Goal: Task Accomplishment & Management: Manage account settings

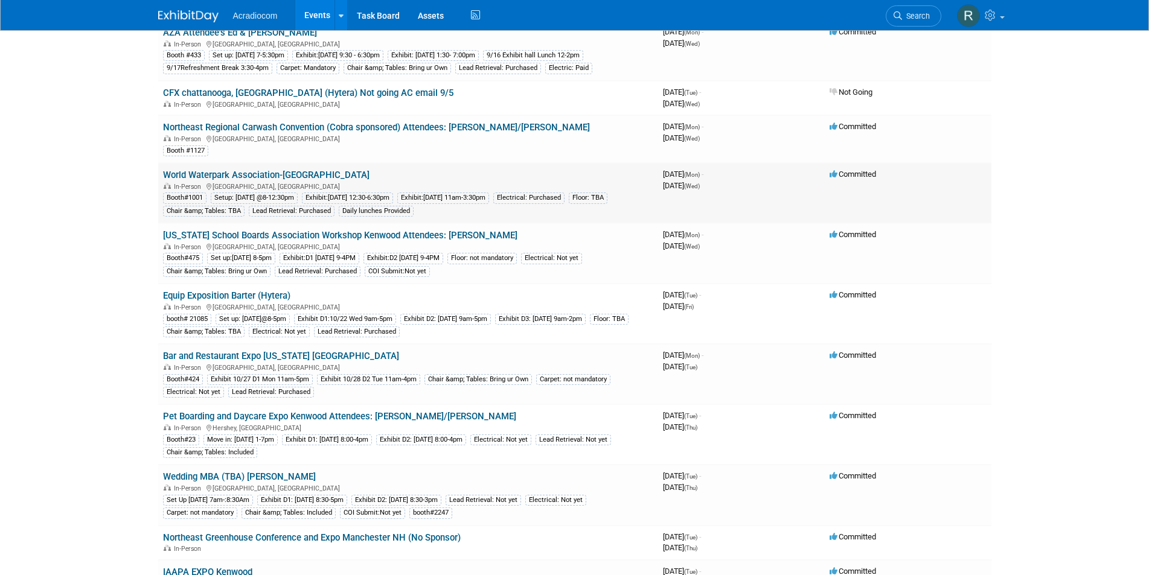
scroll to position [121, 0]
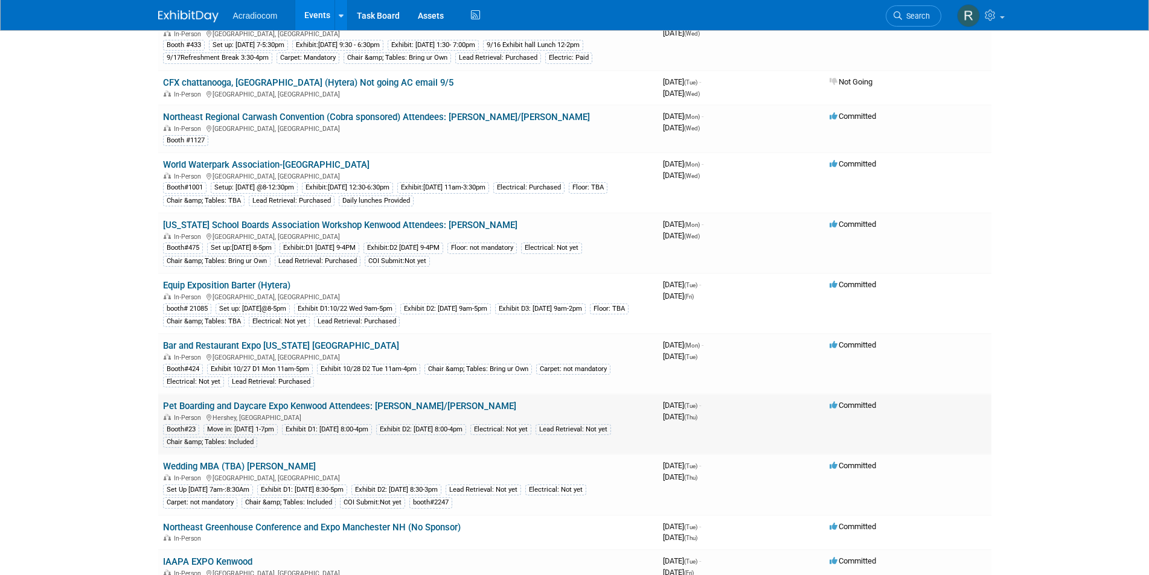
click at [291, 407] on link "Pet Boarding and Daycare Expo Kenwood Attendees: [PERSON_NAME]/[PERSON_NAME]" at bounding box center [339, 406] width 353 height 11
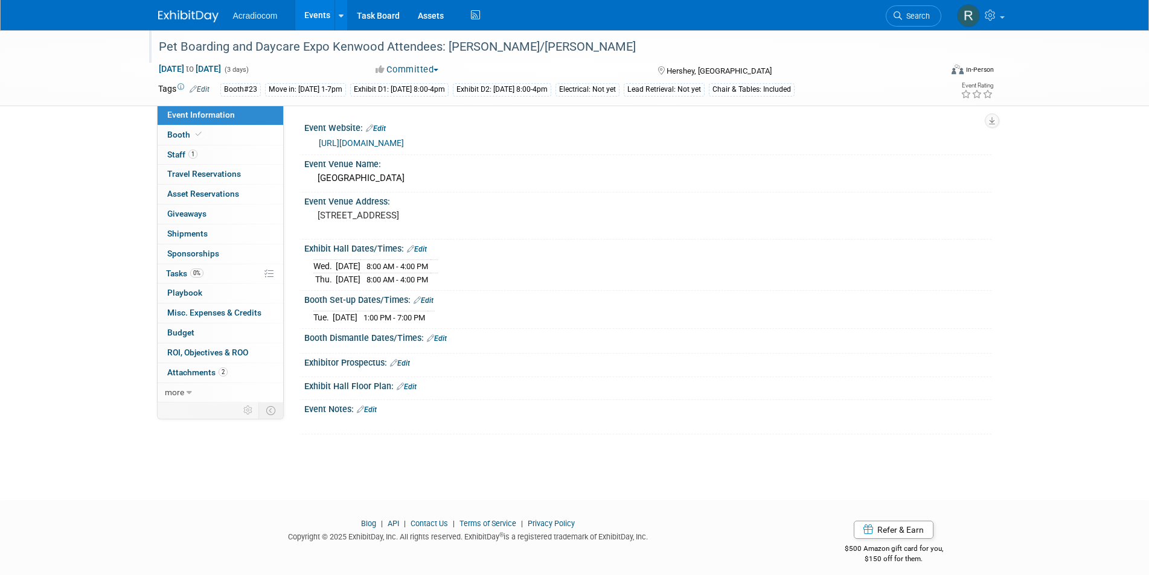
click at [527, 46] on div "Pet Boarding and Daycare Expo Kenwood Attendees: [PERSON_NAME]/[PERSON_NAME]" at bounding box center [539, 47] width 768 height 22
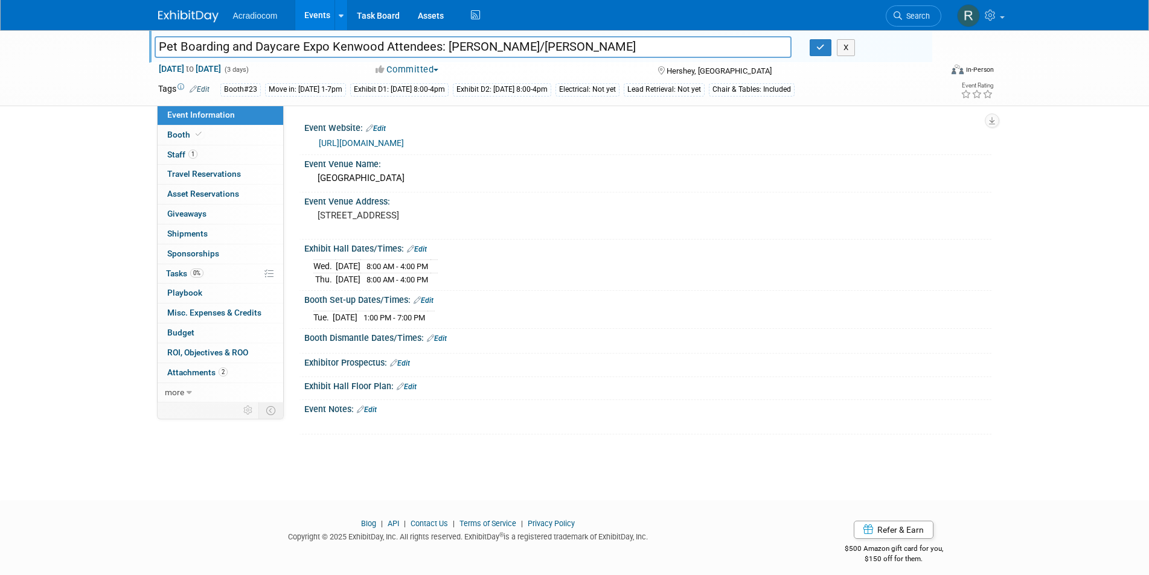
type input "Pet Boarding and Daycare Expo Kenwood Attendees: Dennis/Mike"
click at [181, 148] on link "1 Staff 1" at bounding box center [221, 154] width 126 height 19
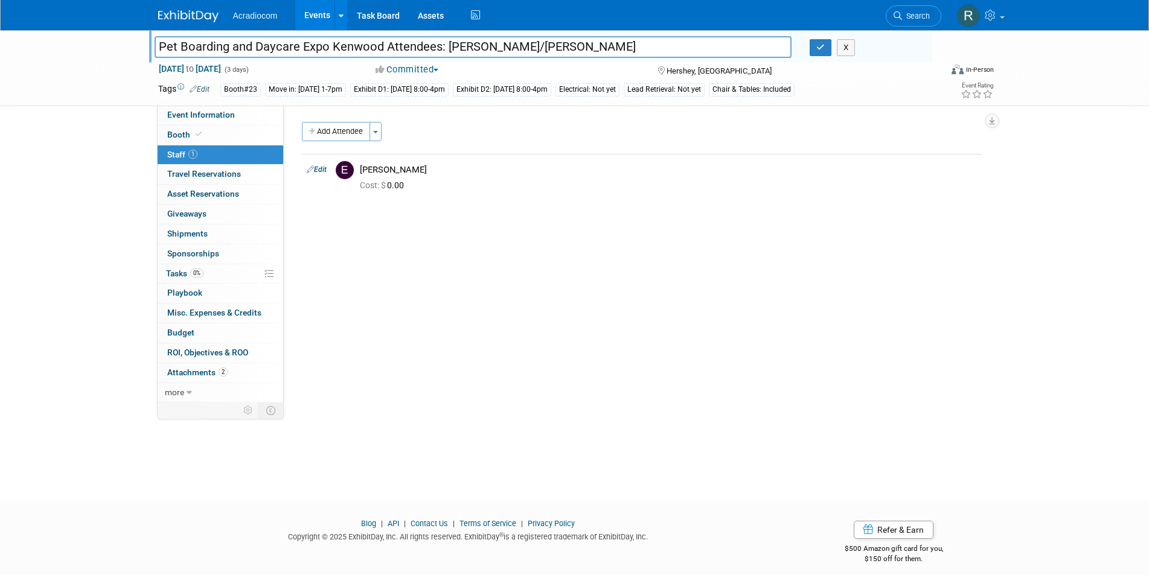
click at [337, 128] on button "Add Attendee" at bounding box center [336, 131] width 68 height 19
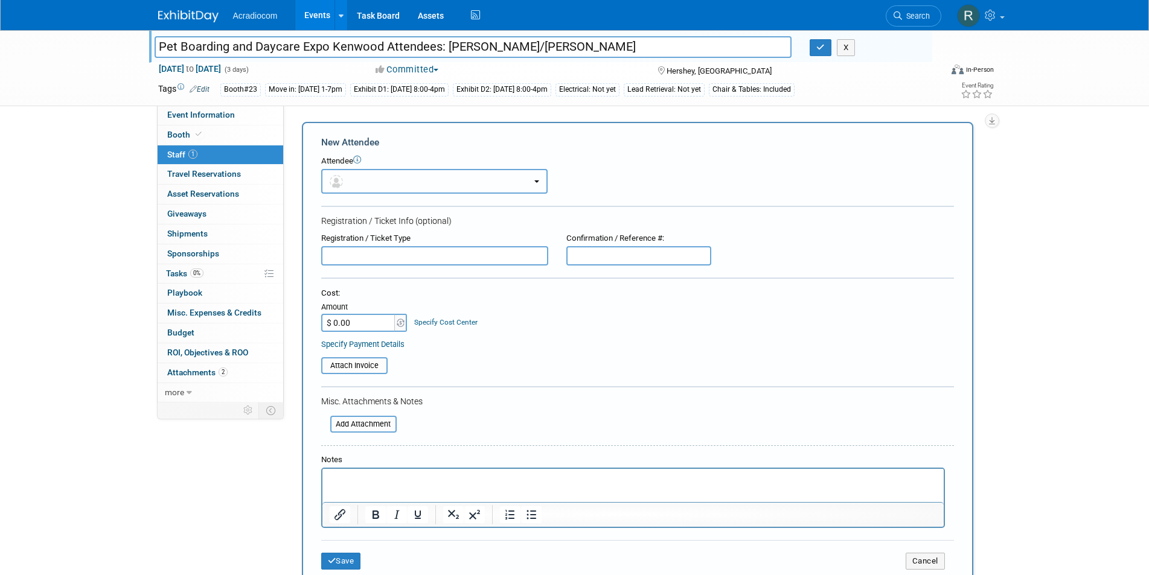
click at [537, 174] on button "button" at bounding box center [434, 181] width 226 height 25
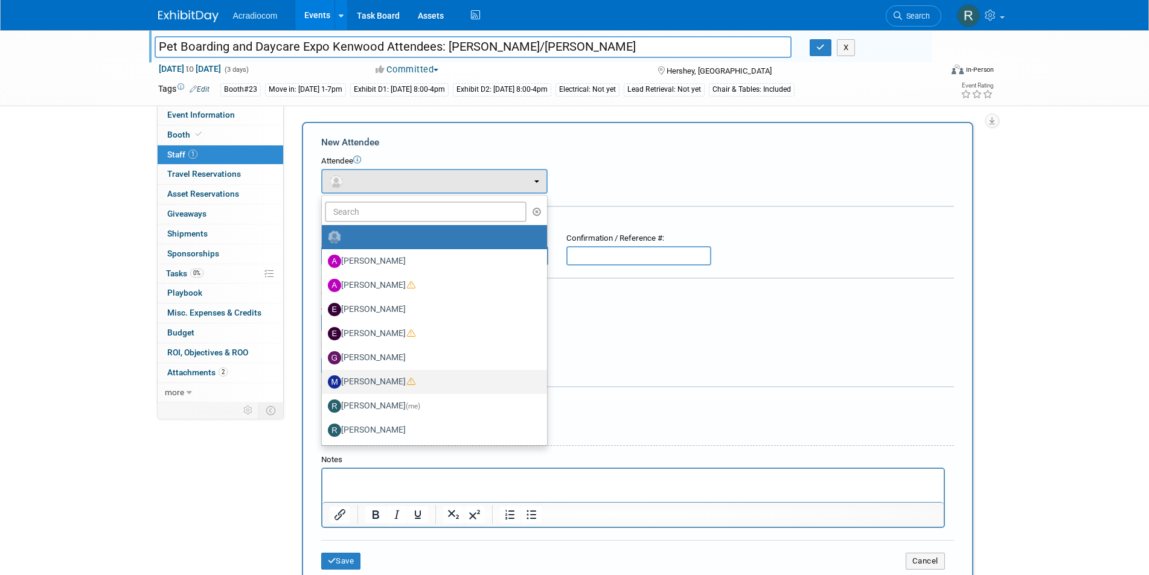
click at [380, 377] on label "[PERSON_NAME]" at bounding box center [431, 381] width 207 height 19
click at [324, 377] on input "[PERSON_NAME]" at bounding box center [320, 381] width 8 height 8
select select "5f2cbf7f-35e5-4fa4-8489-7bc72f42977b"
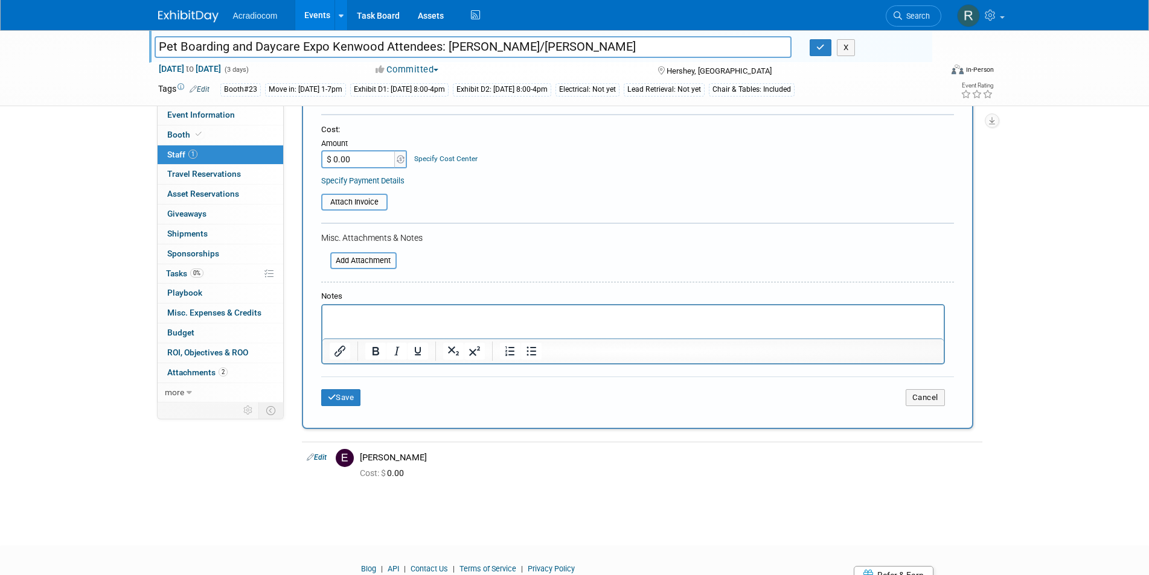
scroll to position [241, 0]
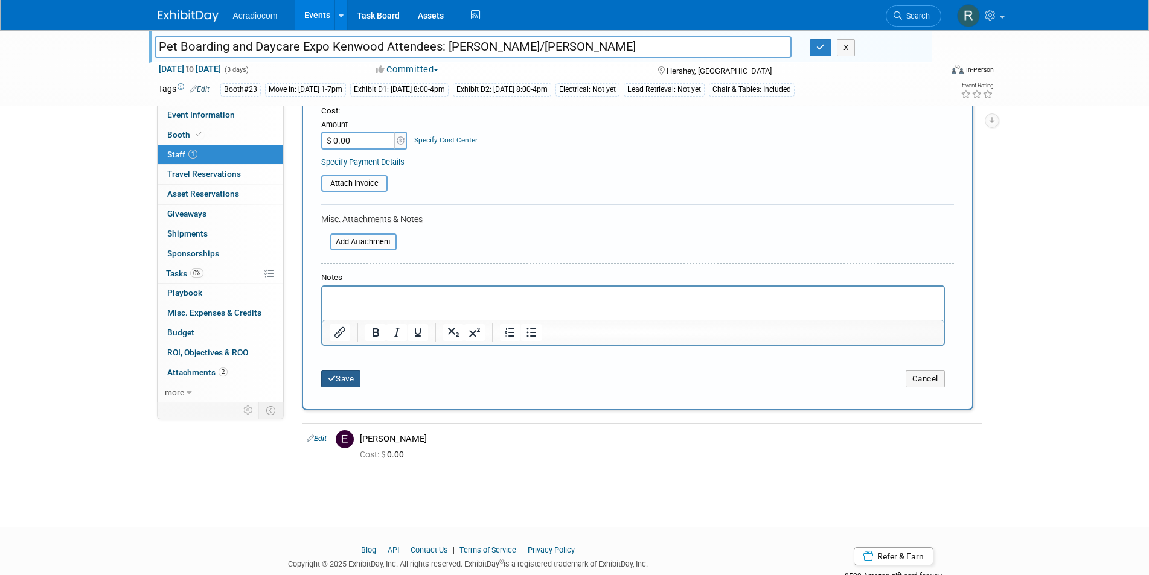
click at [345, 377] on button "Save" at bounding box center [341, 379] width 40 height 17
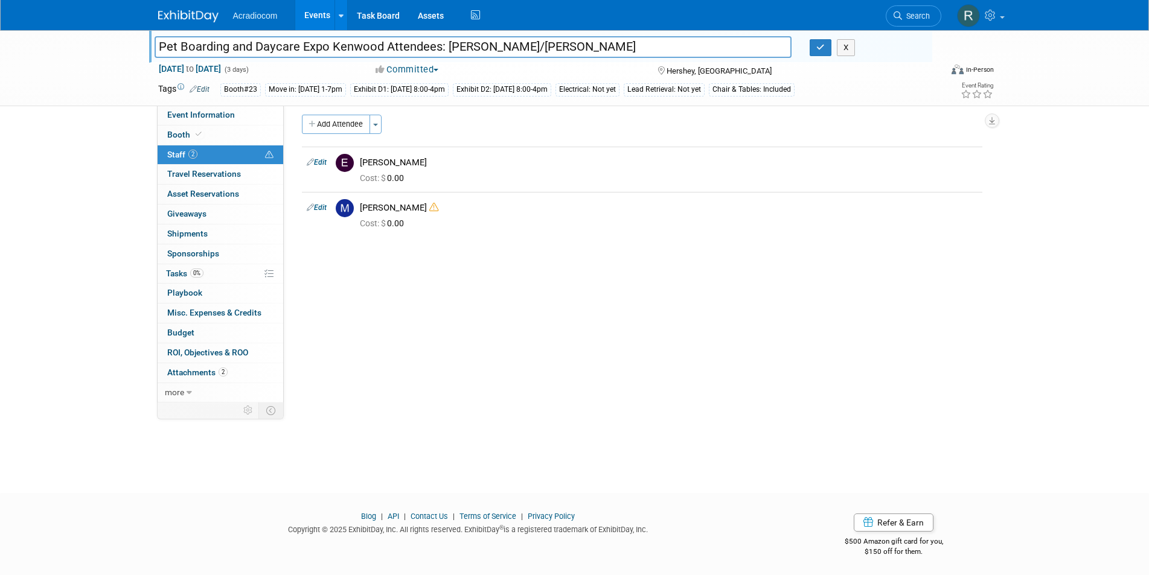
scroll to position [10, 0]
click at [991, 13] on icon at bounding box center [991, 15] width 14 height 11
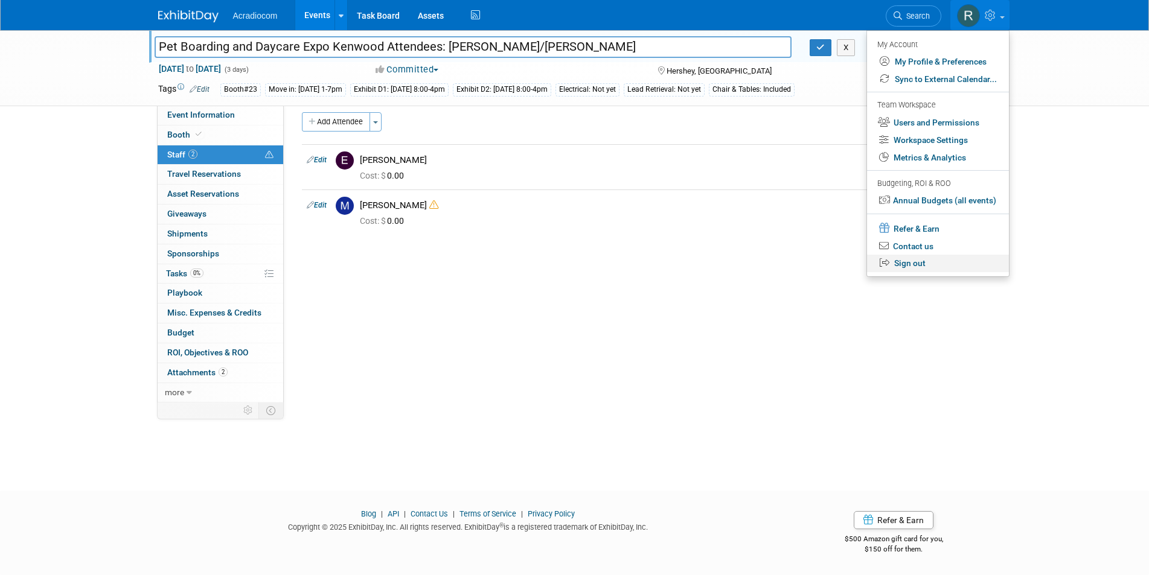
click at [919, 259] on link "Sign out" at bounding box center [938, 264] width 142 height 18
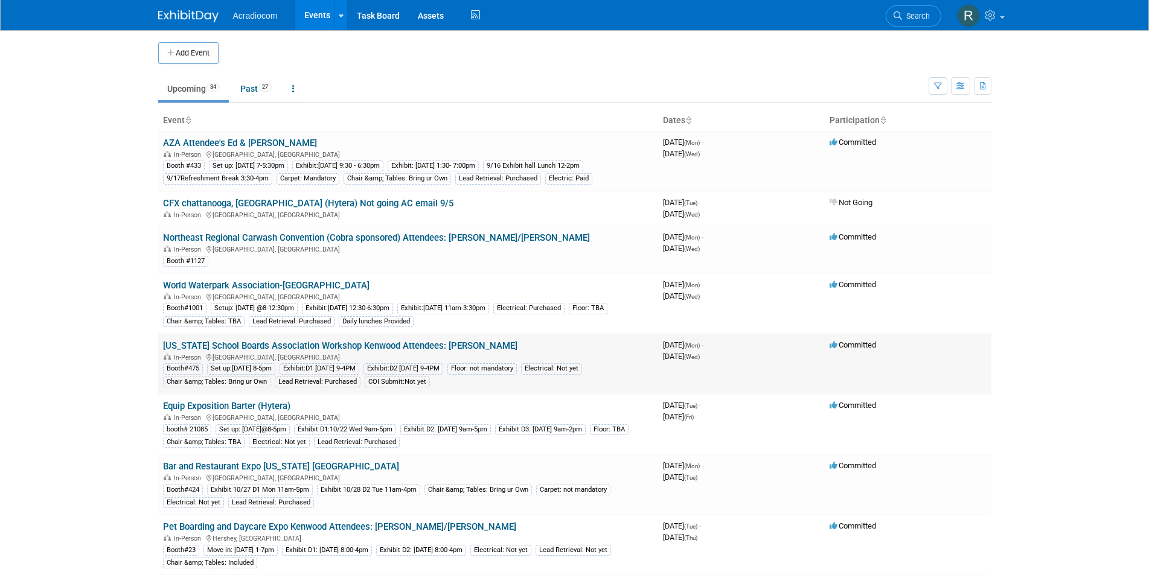
click at [293, 348] on link "[US_STATE] School Boards Association Workshop Kenwood Attendees: [PERSON_NAME]" at bounding box center [340, 345] width 354 height 11
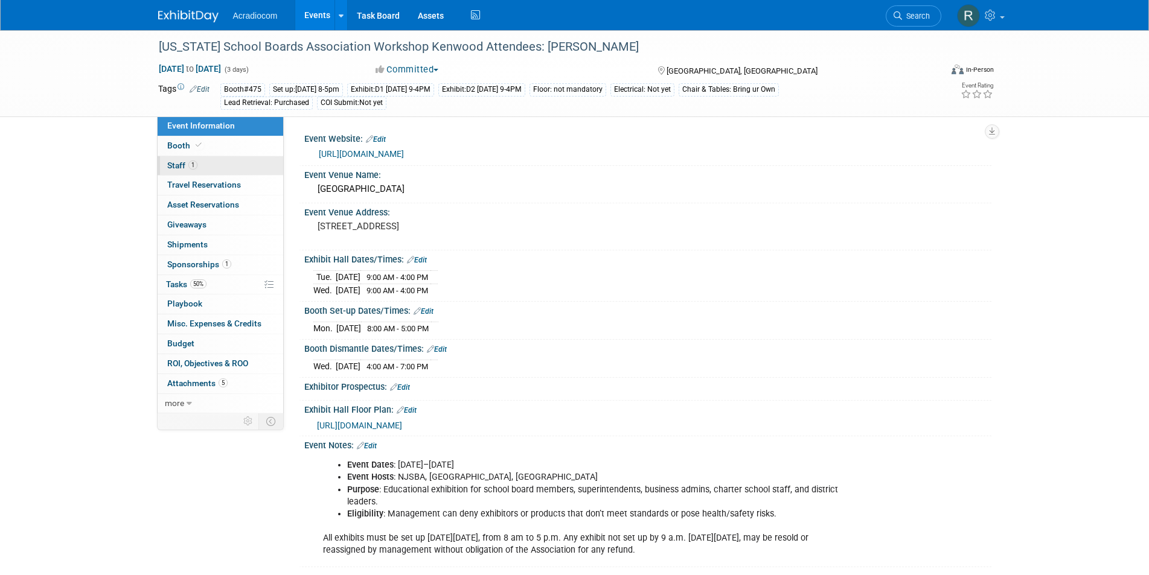
click at [183, 159] on link "1 Staff 1" at bounding box center [221, 165] width 126 height 19
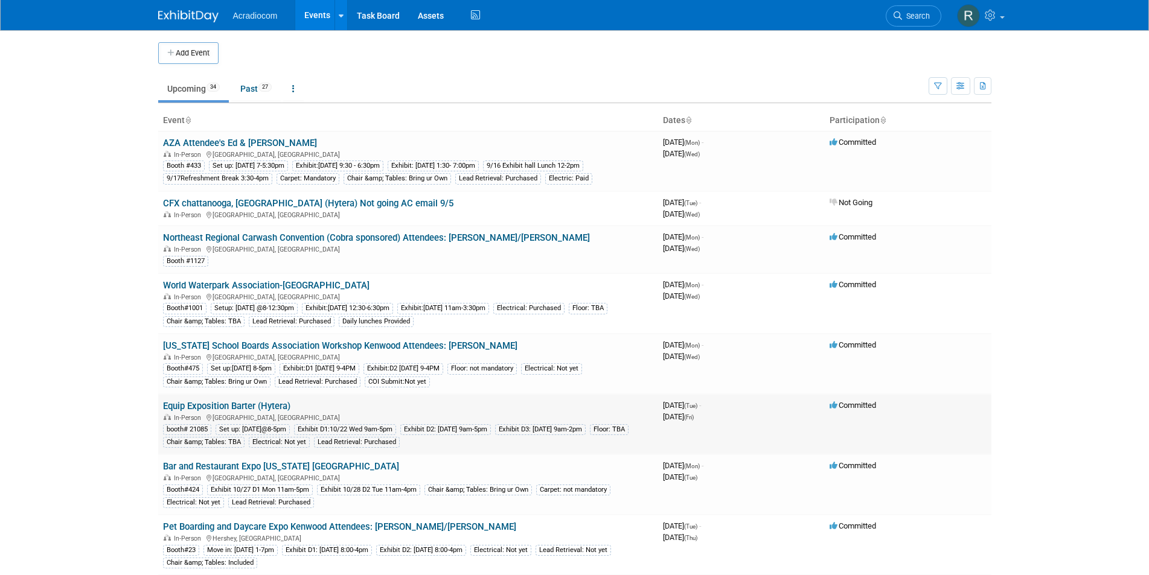
click at [257, 404] on link "Equip Exposition Barter (Hytera)" at bounding box center [226, 406] width 127 height 11
click at [304, 287] on link "World Waterpark Association-Kenwood" at bounding box center [266, 285] width 206 height 11
click at [281, 466] on link "Bar and Restaurant Expo Colorado Kenwood" at bounding box center [281, 466] width 236 height 11
click at [258, 404] on link "Equip Exposition Barter (Hytera)" at bounding box center [226, 406] width 127 height 11
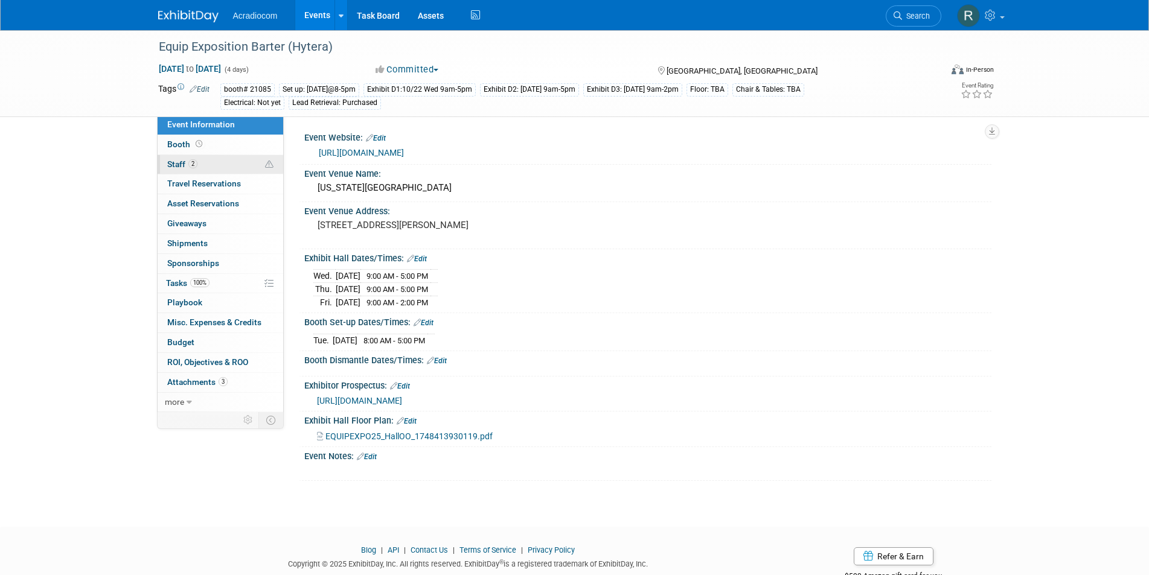
click at [188, 161] on span "2" at bounding box center [192, 163] width 9 height 9
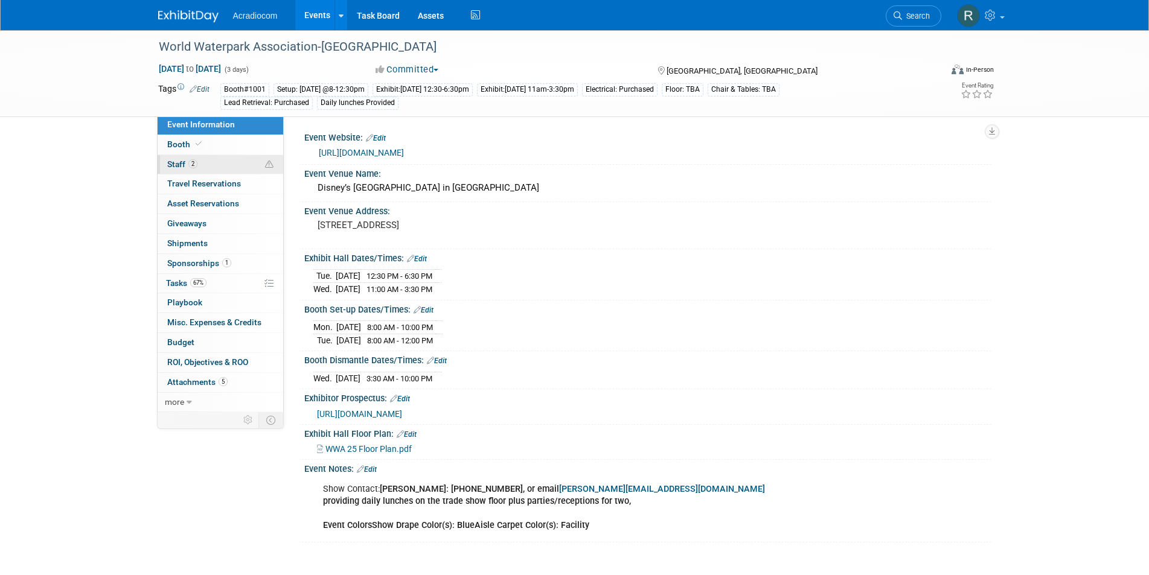
click at [183, 161] on span "Staff 2" at bounding box center [182, 164] width 30 height 10
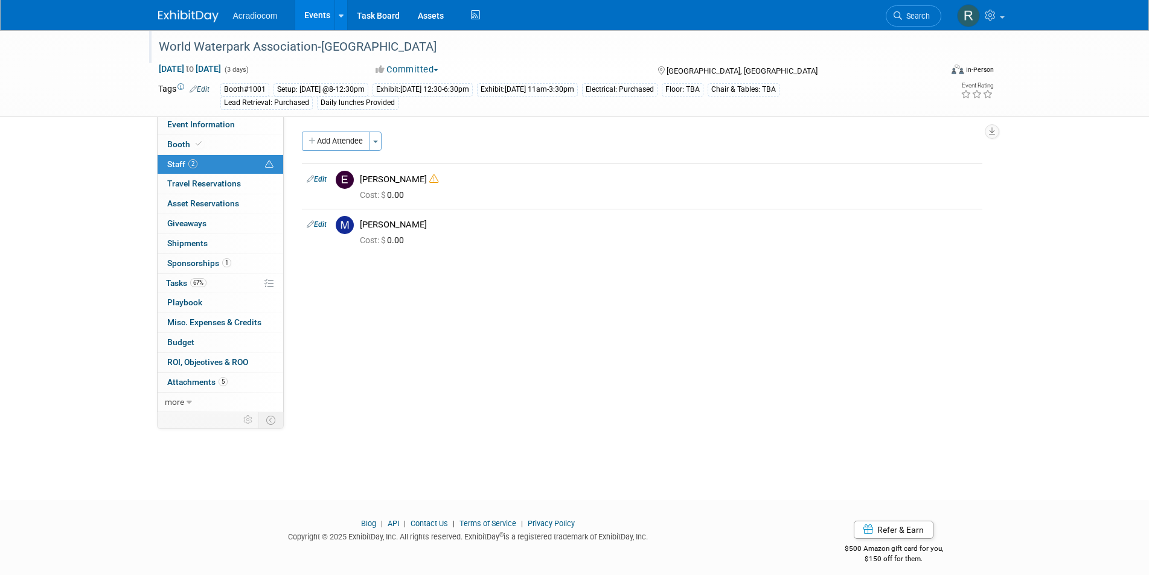
click at [380, 47] on div "World Waterpark Association-Kenwood" at bounding box center [539, 47] width 768 height 22
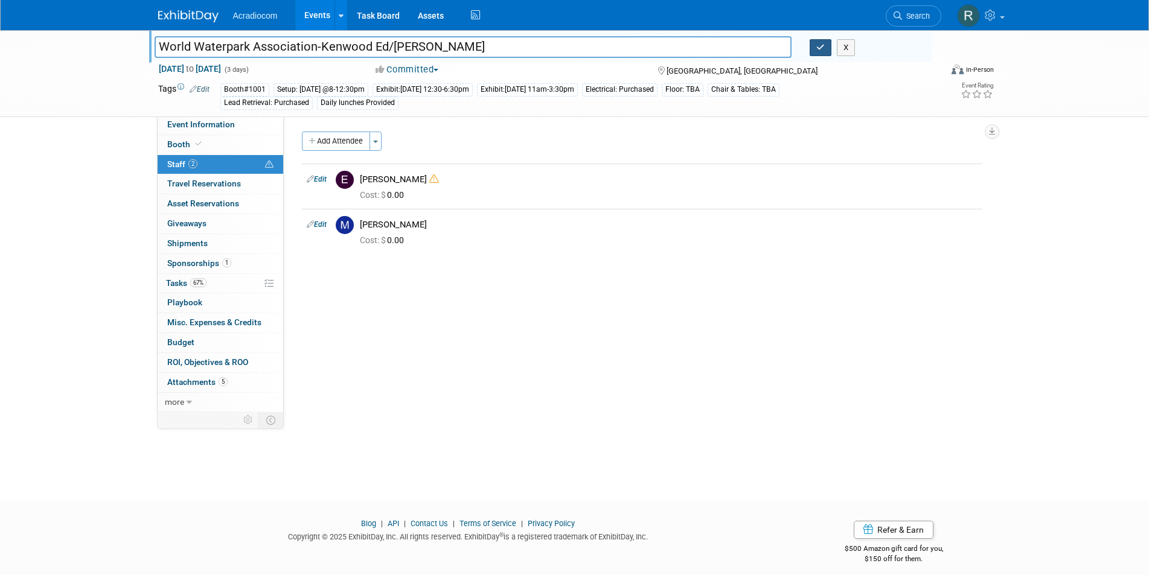
type input "World Waterpark Association-Kenwood Ed/Mike"
click at [822, 41] on button "button" at bounding box center [820, 47] width 22 height 17
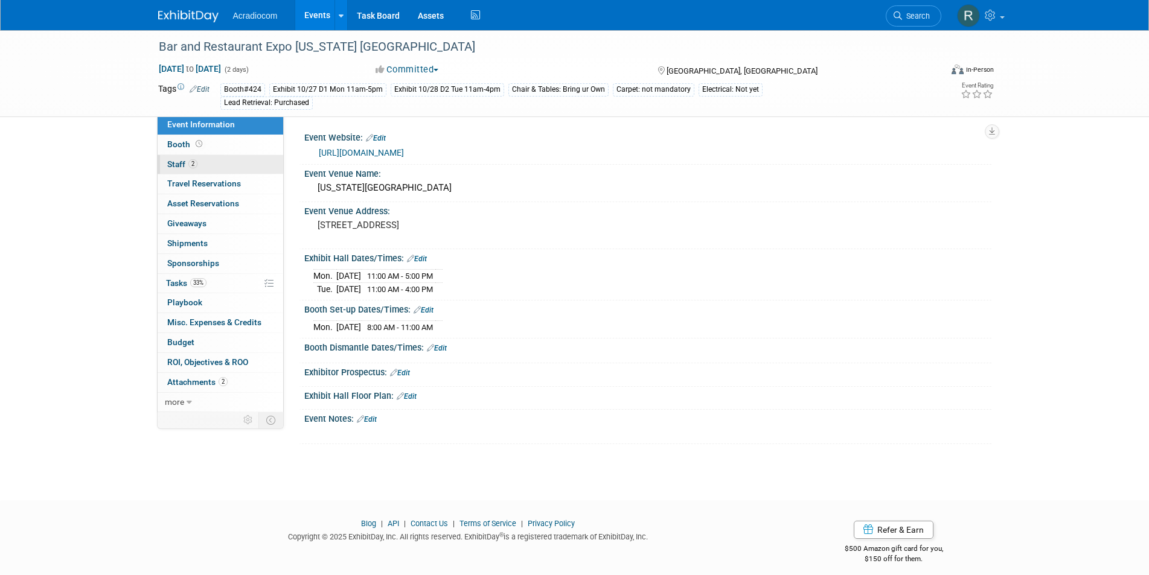
click at [197, 161] on span "2" at bounding box center [192, 163] width 9 height 9
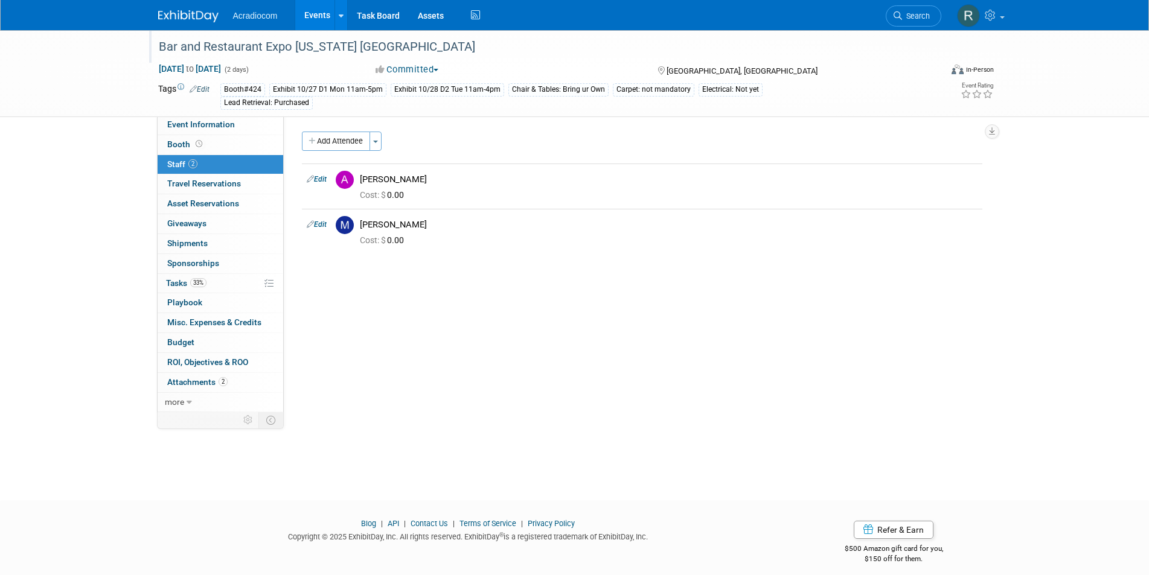
click at [426, 46] on div "Bar and Restaurant Expo Colorado Kenwood" at bounding box center [539, 47] width 768 height 22
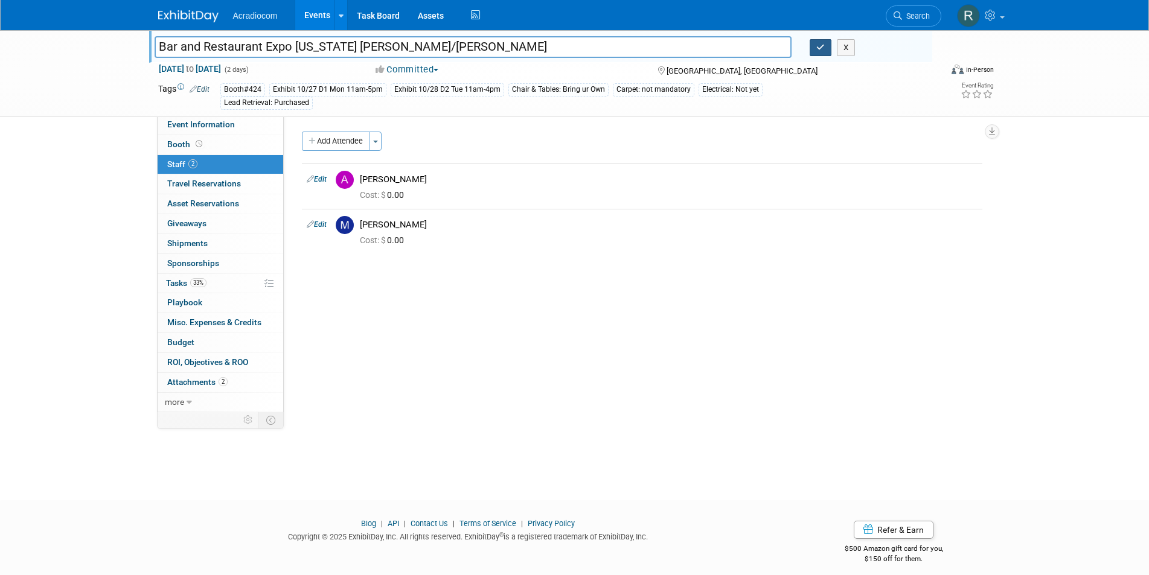
type input "Bar and Restaurant Expo [US_STATE] [PERSON_NAME]/[PERSON_NAME]"
click at [821, 51] on icon "button" at bounding box center [820, 47] width 8 height 8
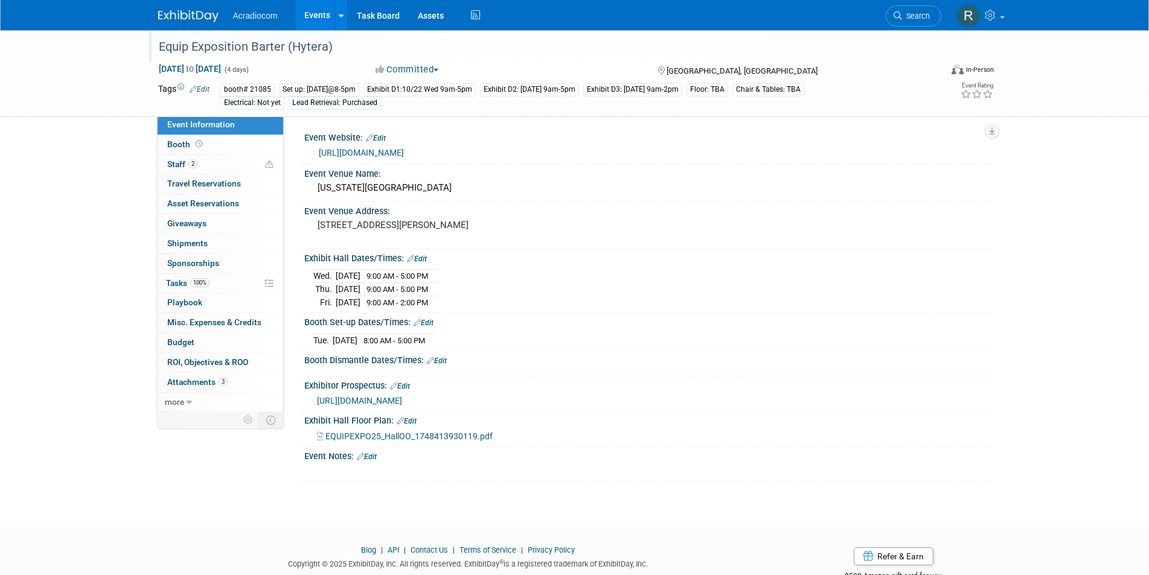
click at [340, 43] on div "Equip Exposition Barter (Hytera)" at bounding box center [539, 47] width 768 height 22
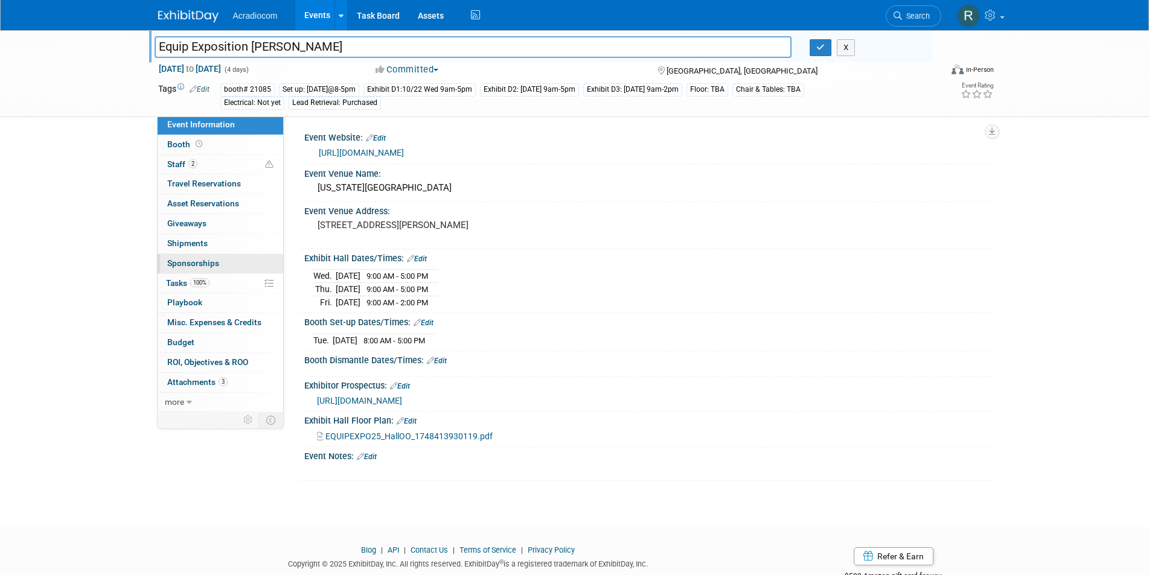
type input "Equip Exposition [PERSON_NAME]"
click at [213, 254] on link "0 Sponsorships 0" at bounding box center [221, 263] width 126 height 19
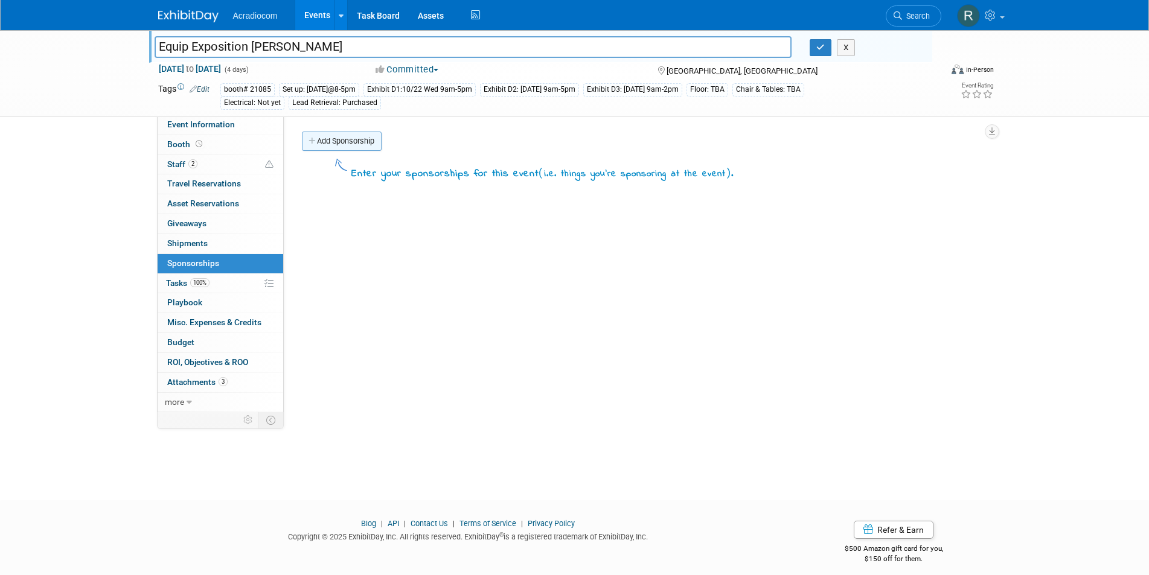
click at [363, 139] on link "Add Sponsorship" at bounding box center [342, 141] width 80 height 19
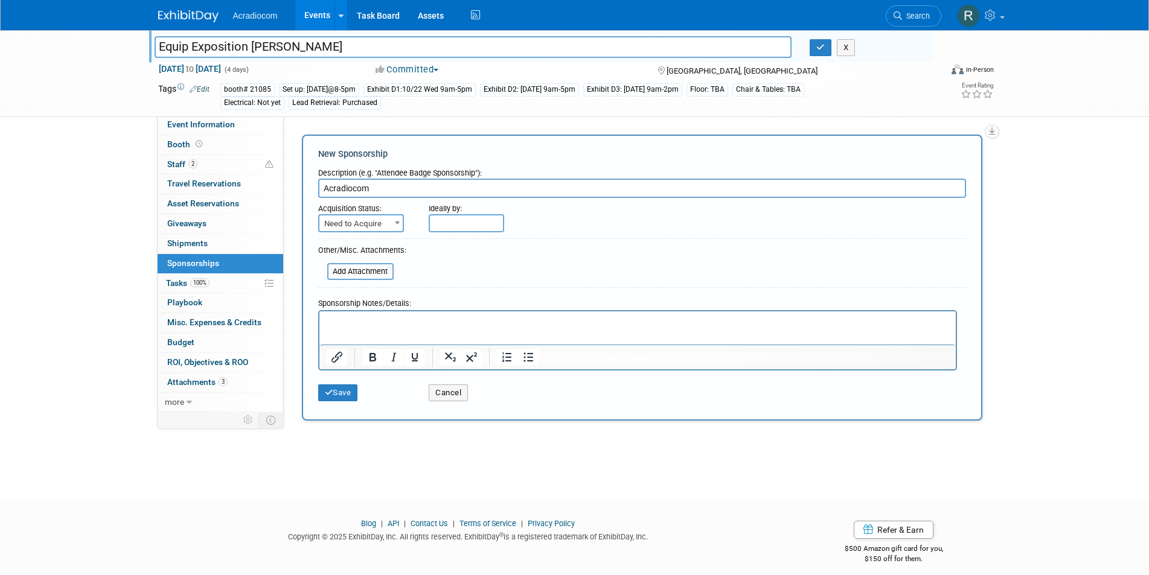
type input "Acradiocom"
click at [343, 387] on button "Save" at bounding box center [338, 392] width 40 height 17
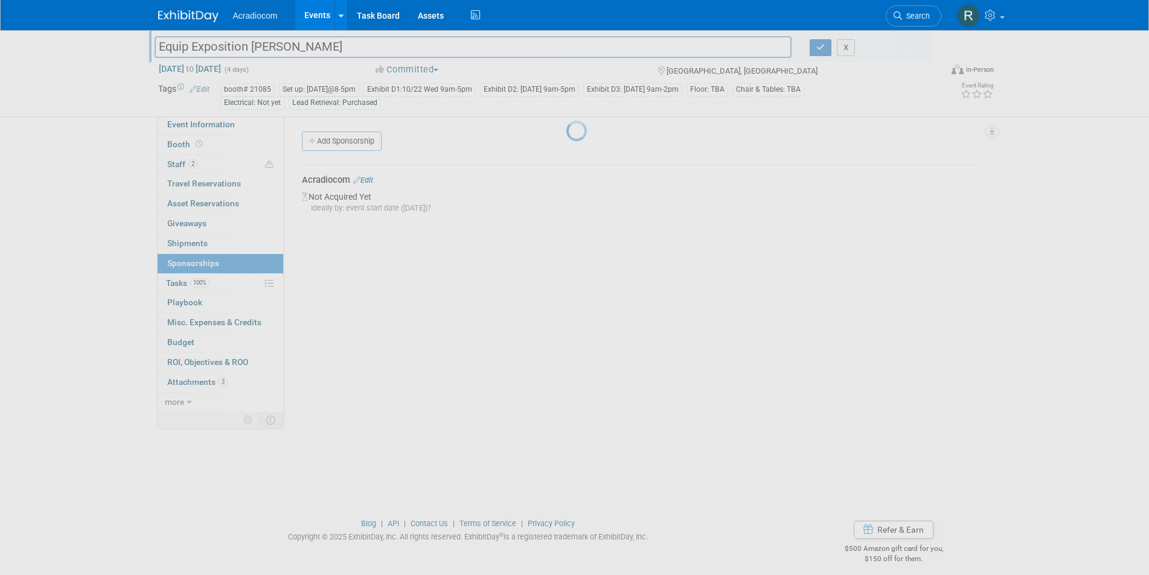
scroll to position [10, 0]
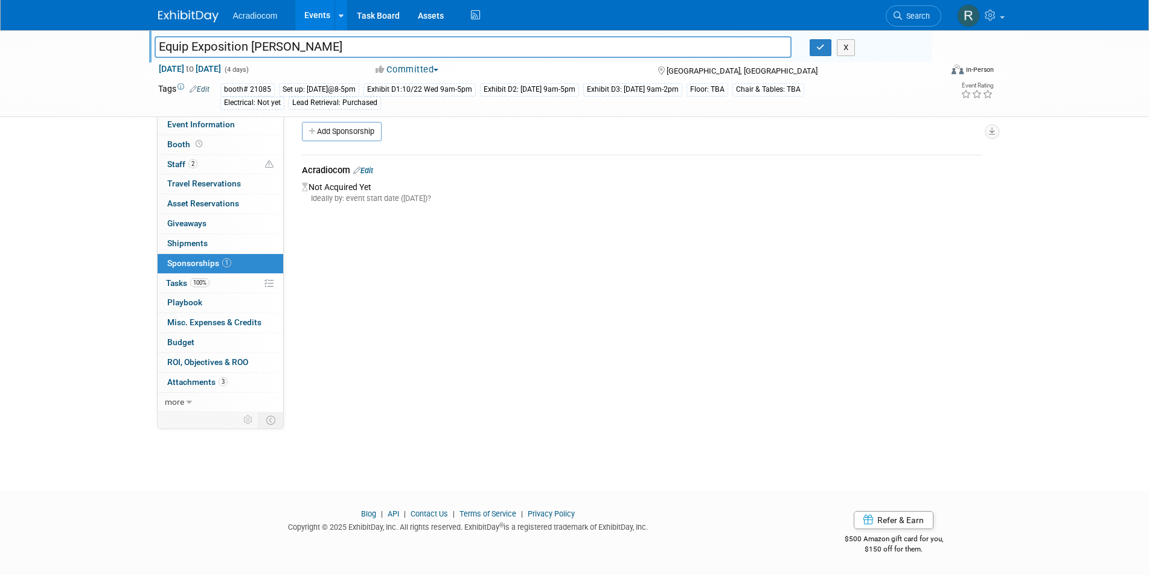
click at [311, 44] on input "Equip Exposition [PERSON_NAME]" at bounding box center [473, 46] width 637 height 21
type input "Equip Exposition [PERSON_NAME] Acradiocom"
click at [817, 45] on icon "button" at bounding box center [820, 47] width 8 height 8
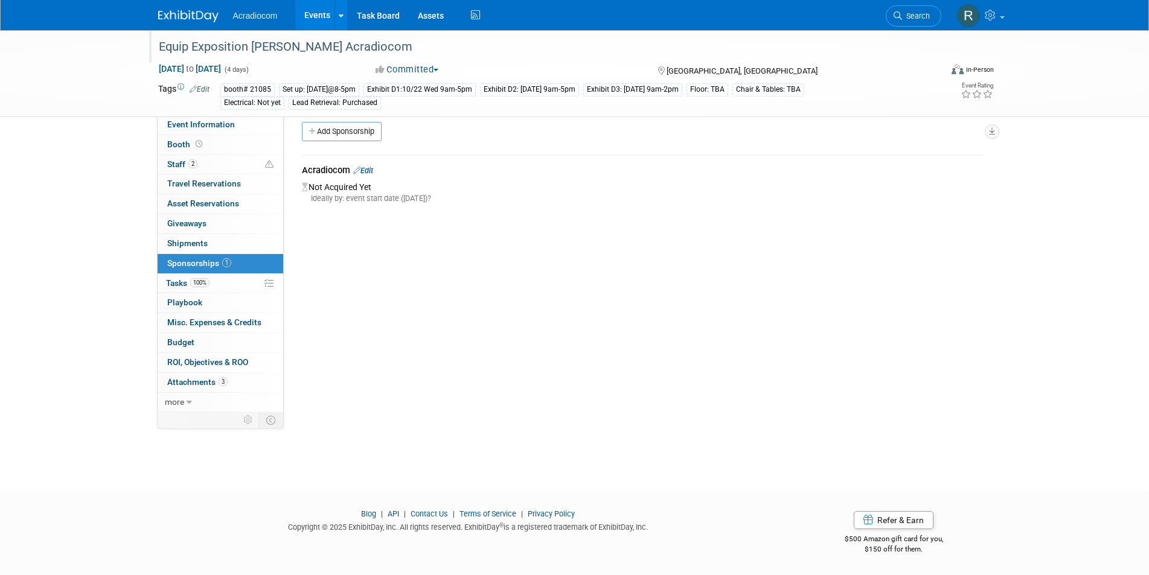
click at [368, 167] on link "Edit" at bounding box center [363, 170] width 20 height 9
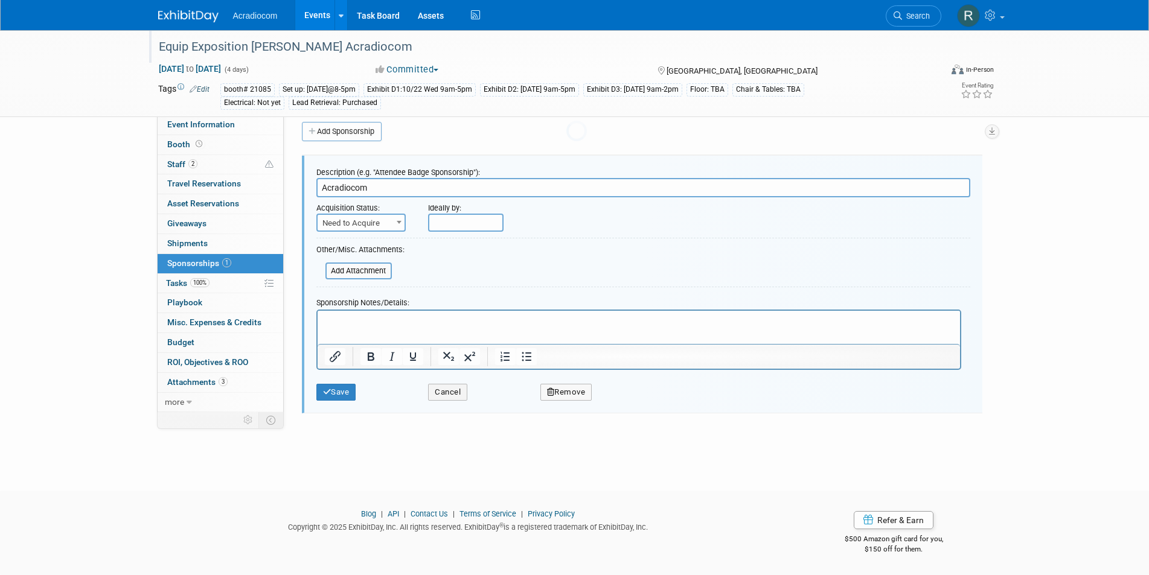
scroll to position [0, 0]
click at [396, 218] on span at bounding box center [399, 222] width 12 height 16
select select "2"
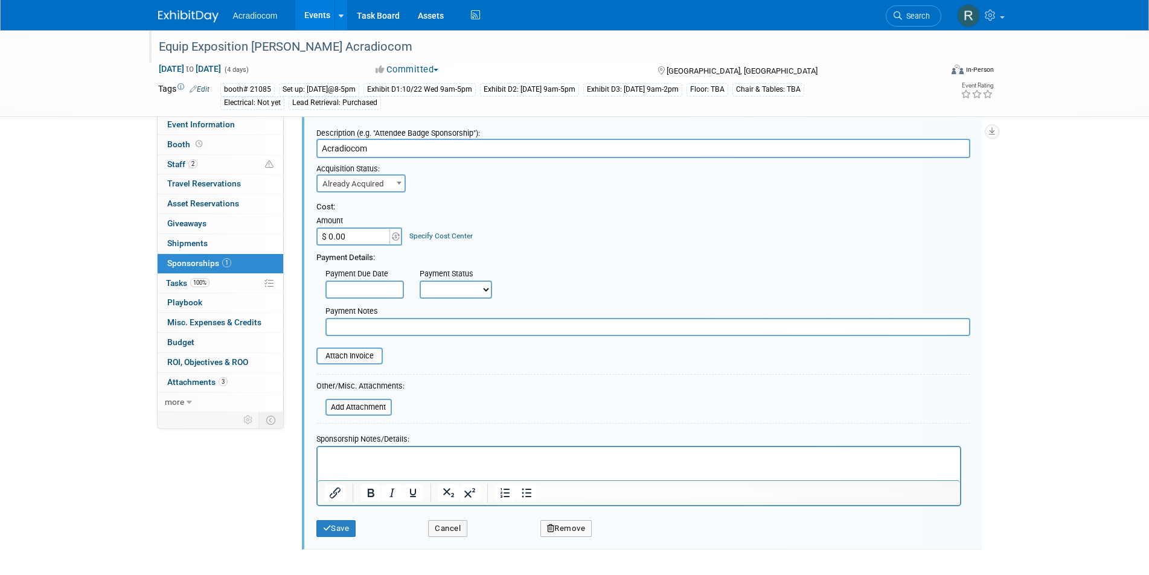
scroll to position [70, 0]
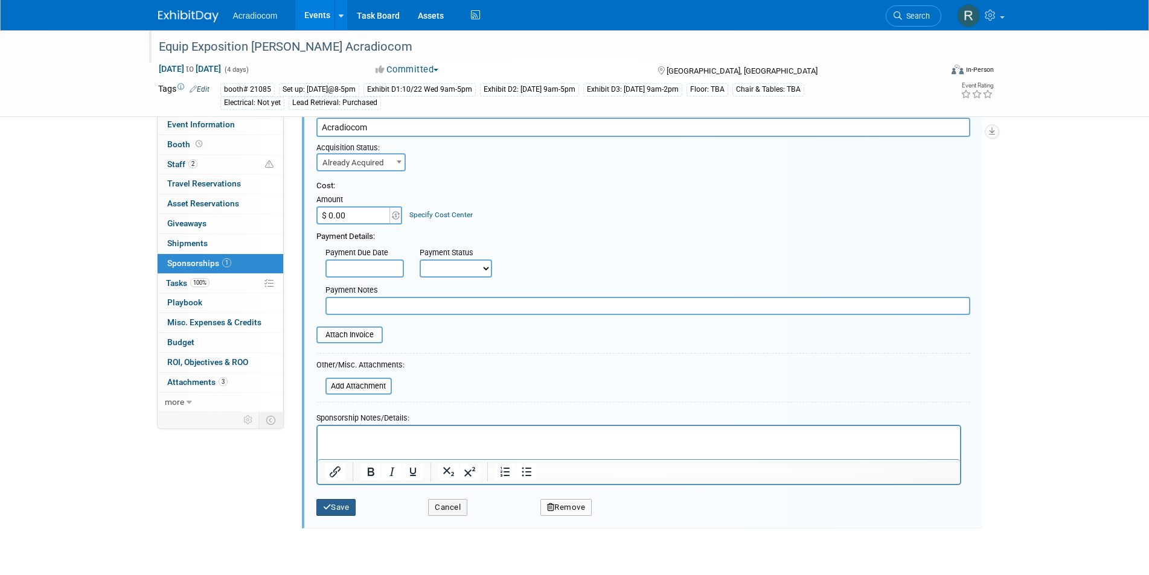
drag, startPoint x: 345, startPoint y: 506, endPoint x: 382, endPoint y: 351, distance: 159.6
click at [345, 507] on button "Save" at bounding box center [336, 507] width 40 height 17
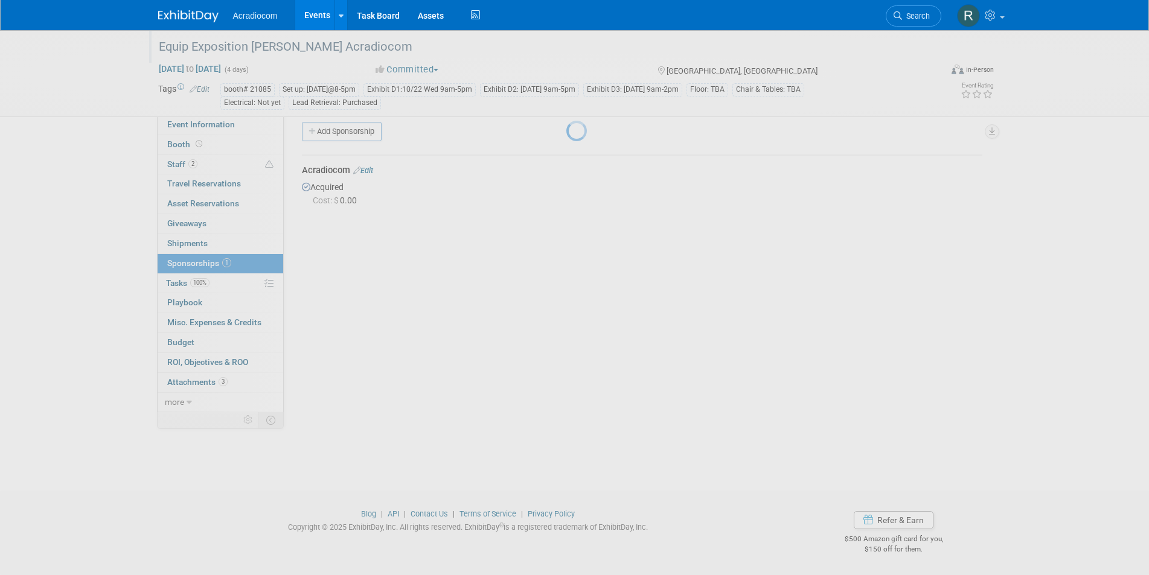
scroll to position [10, 0]
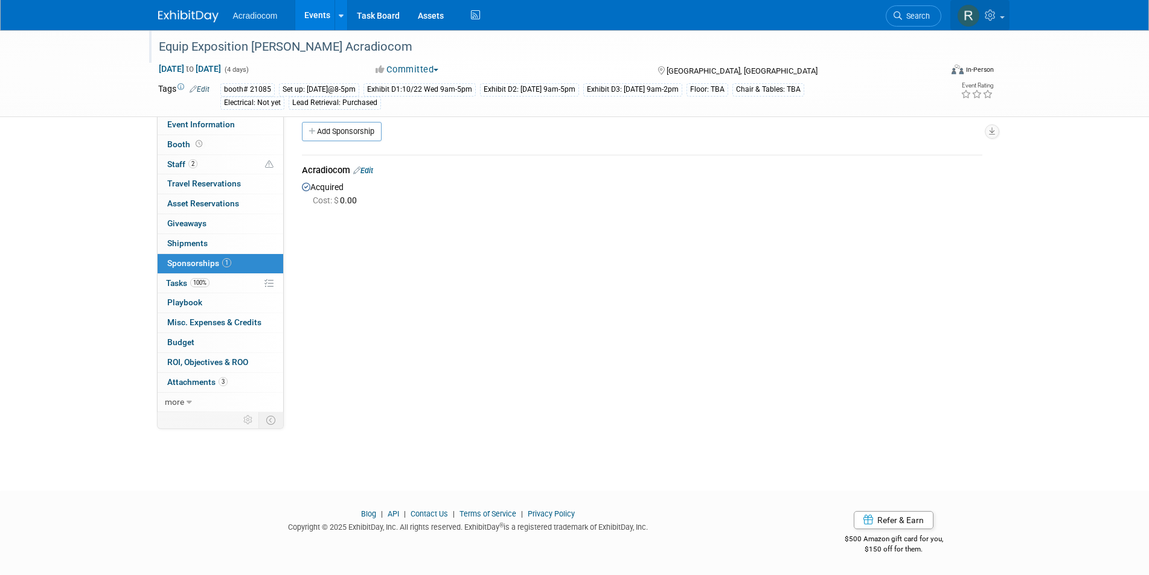
click at [965, 11] on img at bounding box center [968, 15] width 23 height 23
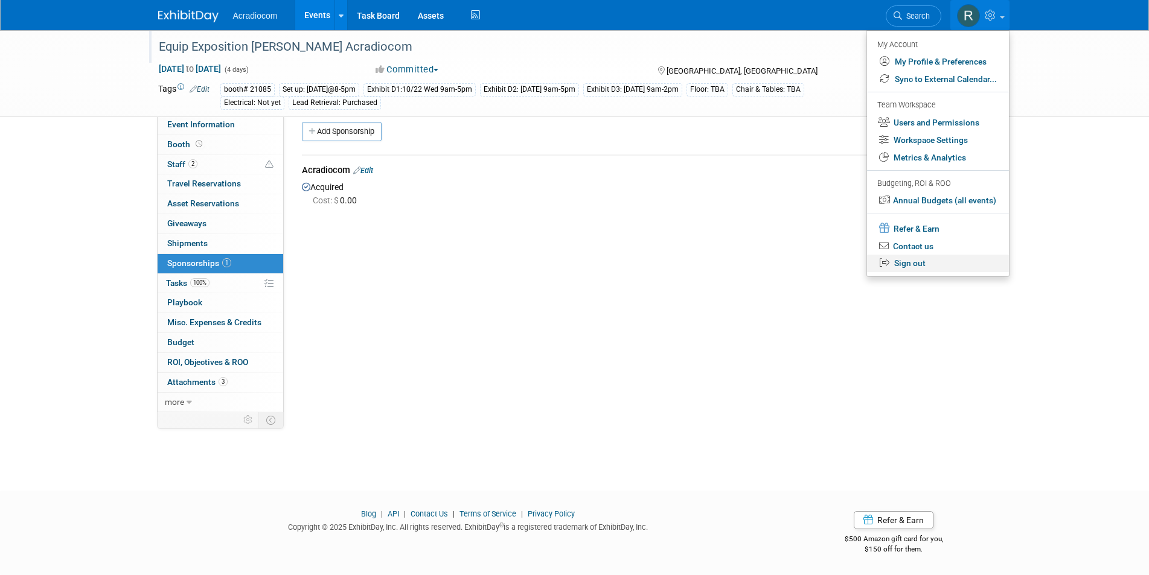
click at [910, 260] on link "Sign out" at bounding box center [938, 264] width 142 height 18
